Goal: Information Seeking & Learning: Learn about a topic

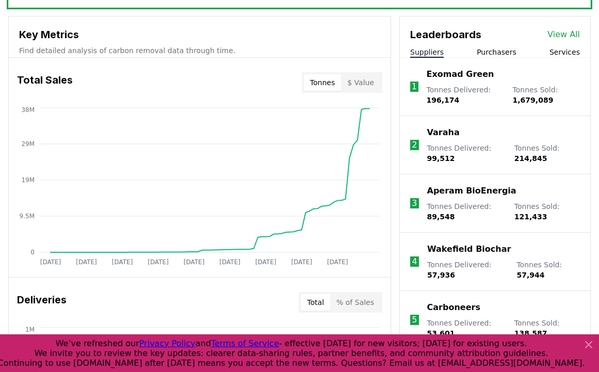
click at [488, 52] on button "Purchasers" at bounding box center [496, 52] width 40 height 10
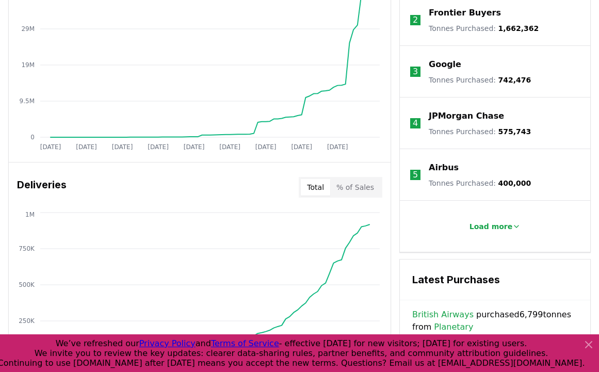
scroll to position [489, 0]
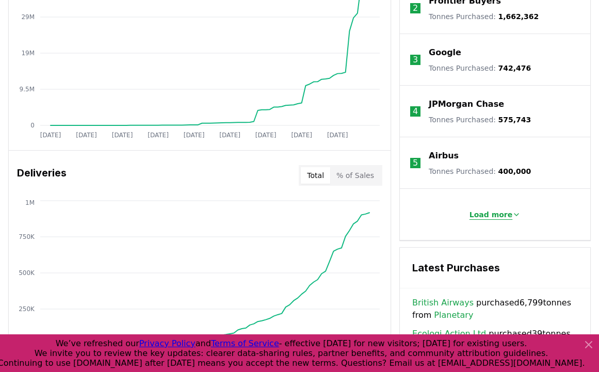
click at [483, 212] on p "Load more" at bounding box center [490, 214] width 43 height 10
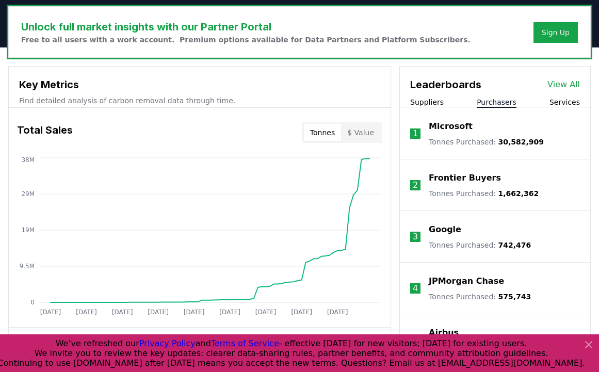
scroll to position [311, 0]
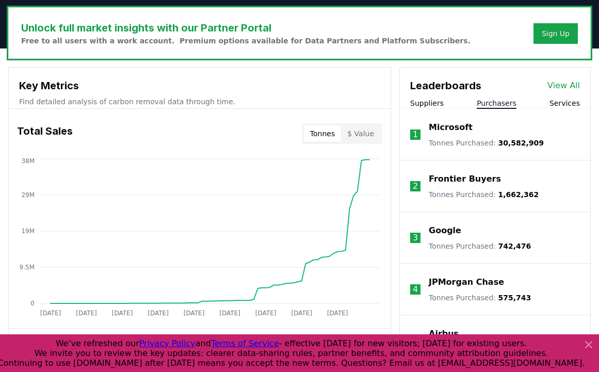
click at [564, 86] on link "View All" at bounding box center [563, 85] width 32 height 12
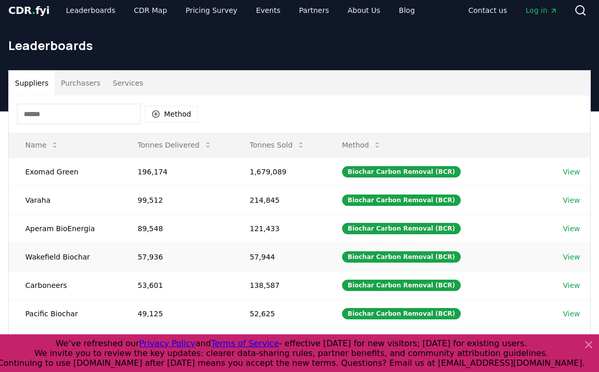
scroll to position [4, 0]
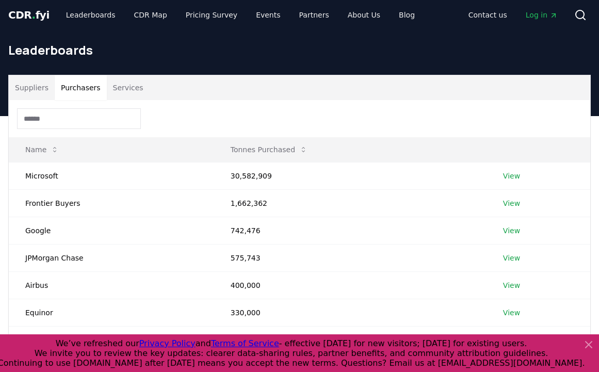
click at [89, 92] on button "Purchasers" at bounding box center [81, 87] width 52 height 25
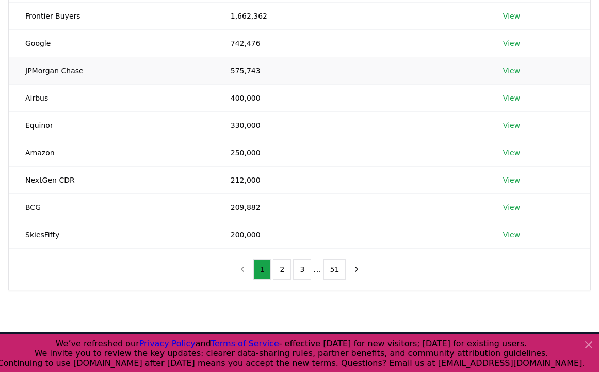
scroll to position [193, 0]
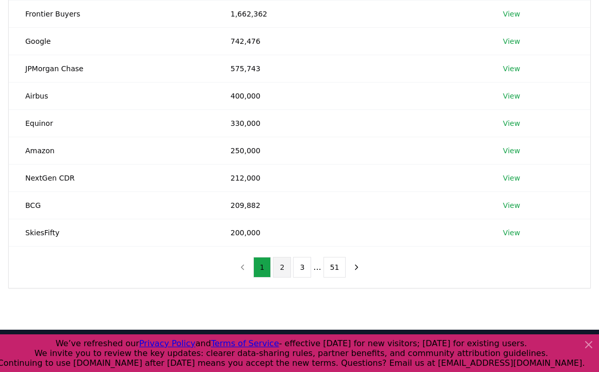
click at [283, 269] on button "2" at bounding box center [282, 267] width 18 height 21
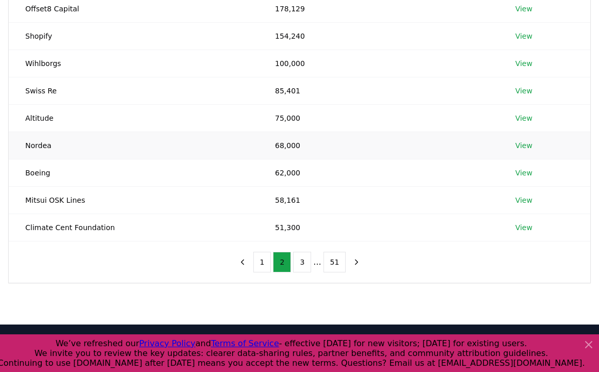
scroll to position [258, 0]
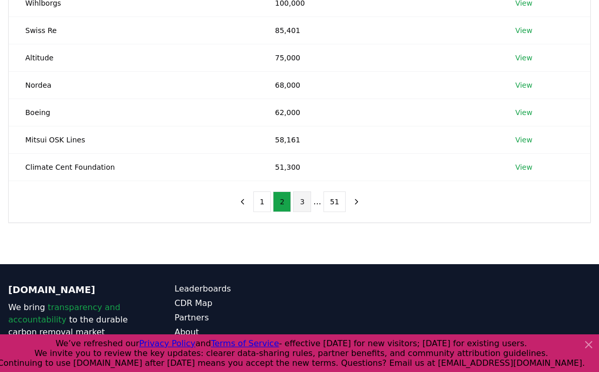
click at [304, 200] on button "3" at bounding box center [302, 201] width 18 height 21
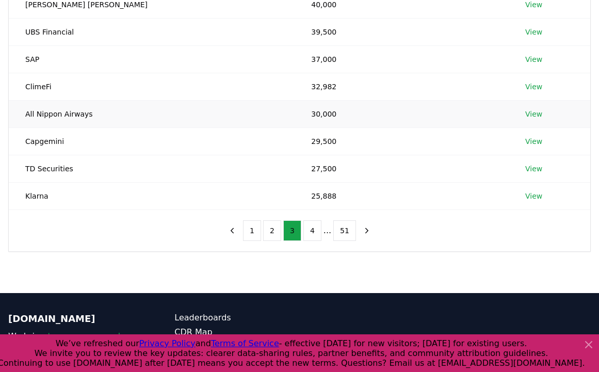
scroll to position [235, 0]
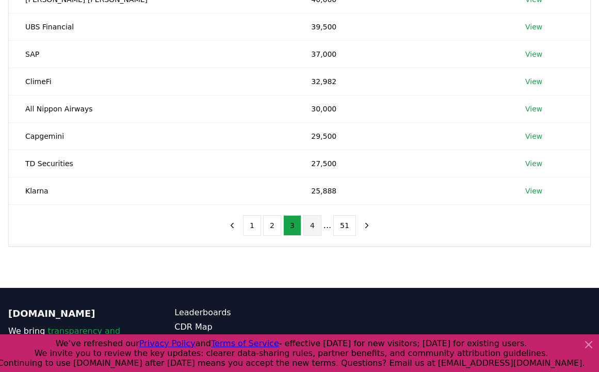
click at [311, 228] on button "4" at bounding box center [312, 225] width 18 height 21
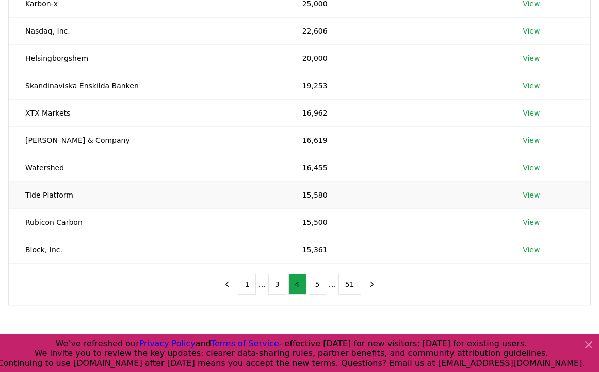
scroll to position [219, 0]
